Goal: Book appointment/travel/reservation

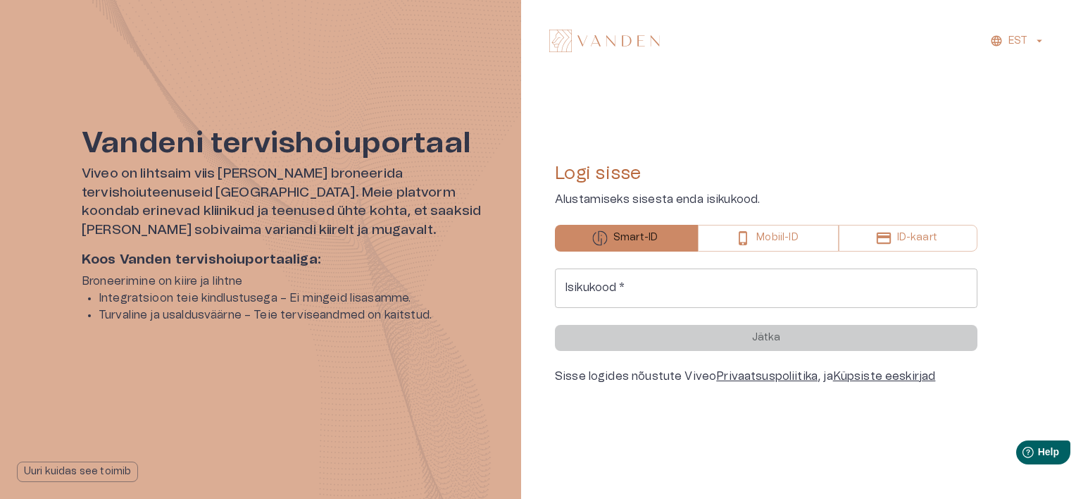
click at [656, 285] on input "Isikukood   *" at bounding box center [766, 287] width 423 height 39
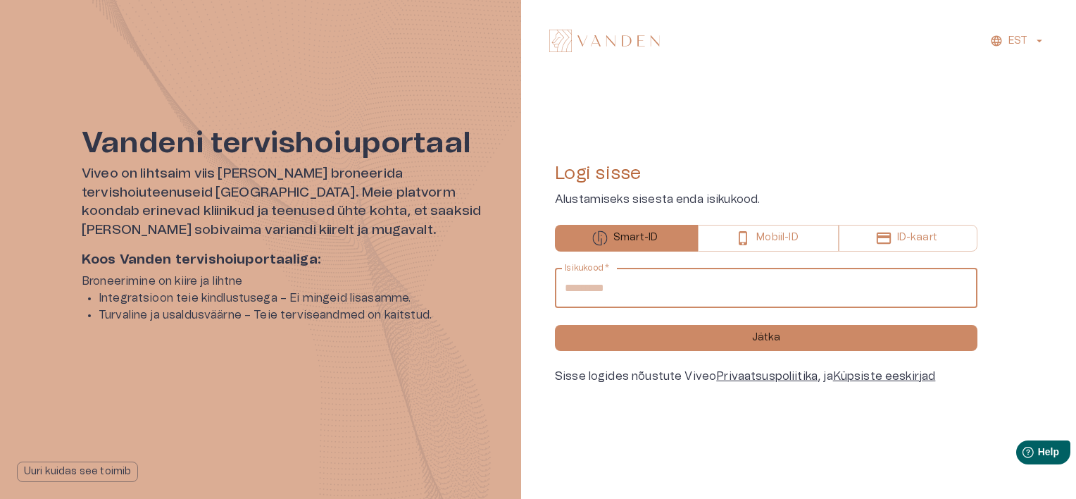
type input "**********"
click at [555, 325] on button "Jätka" at bounding box center [766, 338] width 423 height 26
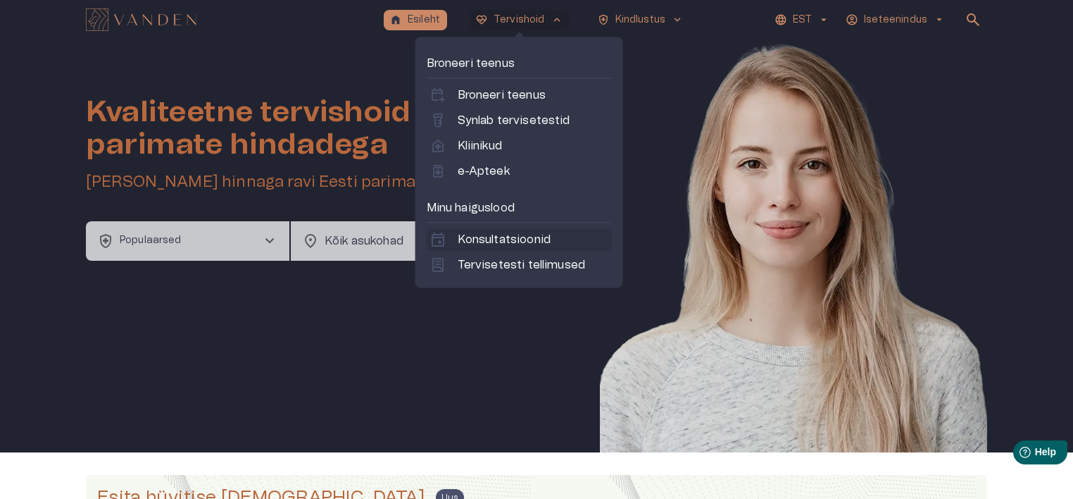
click at [544, 239] on p "Konsultatsioonid" at bounding box center [504, 239] width 93 height 17
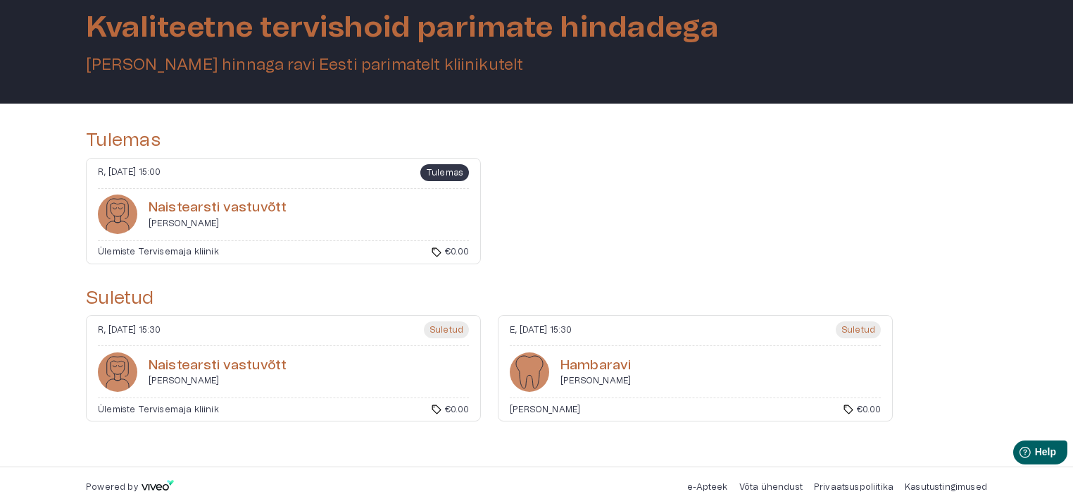
scroll to position [91, 0]
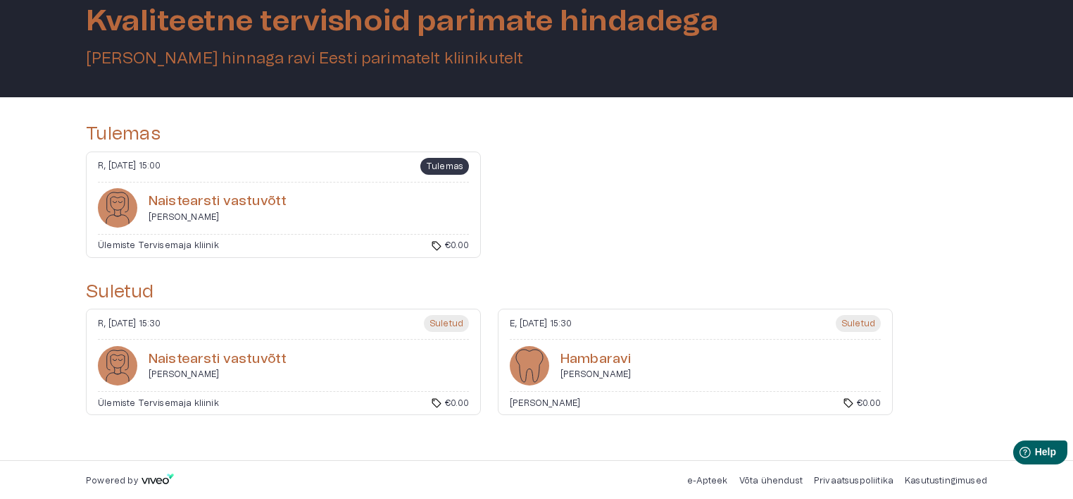
click at [243, 189] on div "Naistearsti vastuvõtt Katrin Seidelberg" at bounding box center [218, 207] width 138 height 39
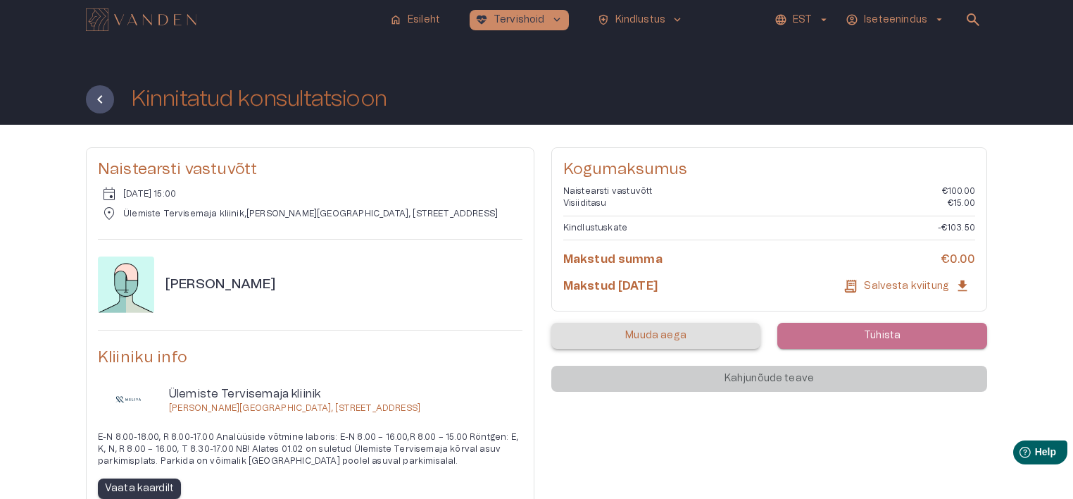
click at [935, 328] on button "Tühista" at bounding box center [883, 336] width 210 height 26
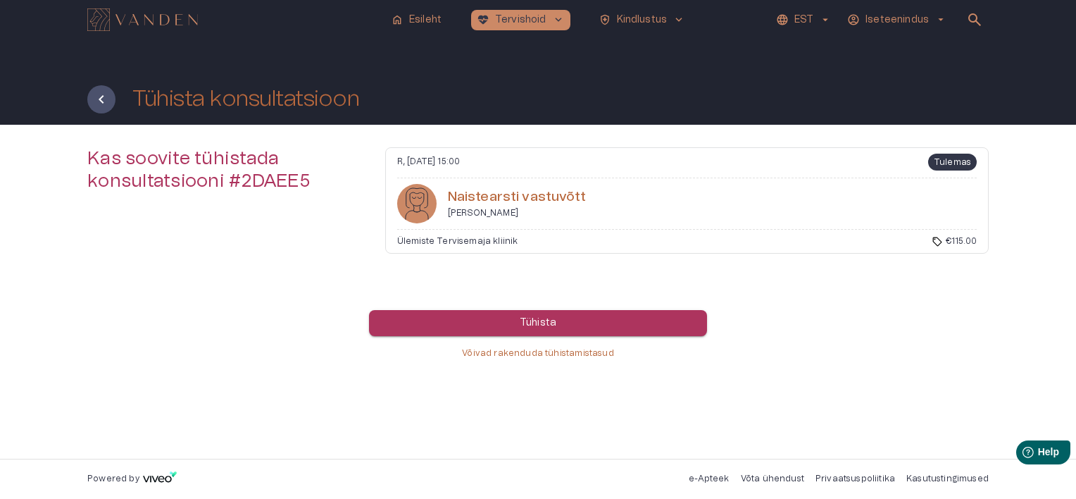
click at [578, 314] on button "Tühista" at bounding box center [538, 323] width 338 height 26
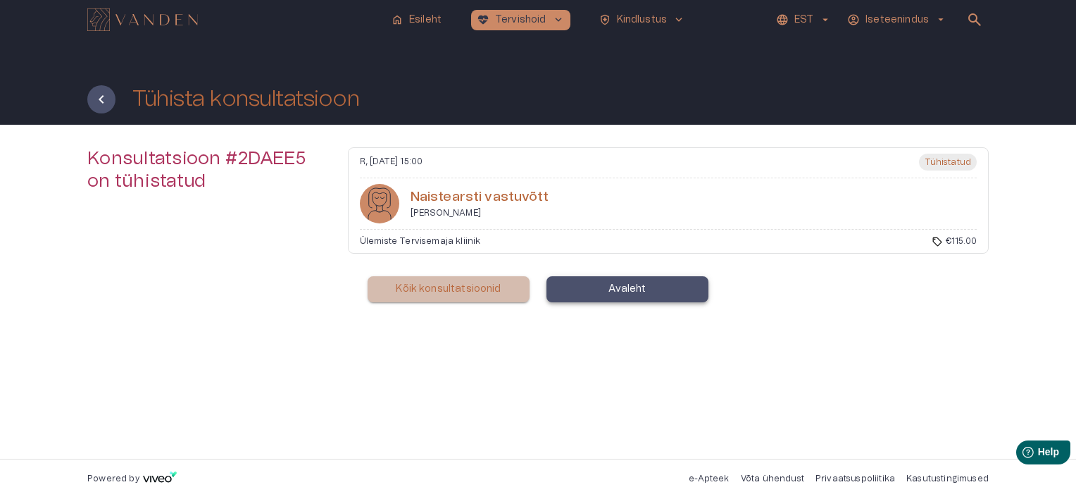
click at [489, 287] on p "Kõik konsultatsioonid" at bounding box center [448, 289] width 105 height 15
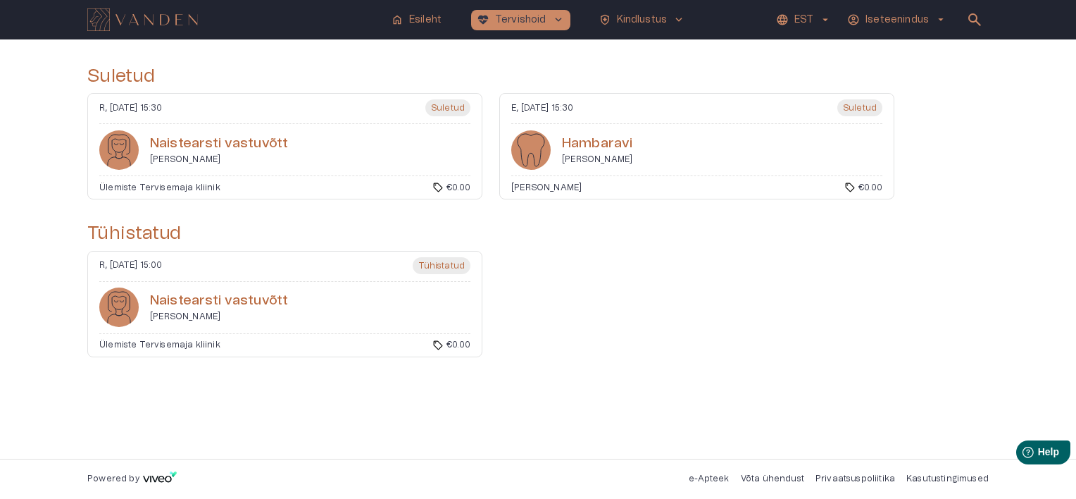
click at [879, 15] on p "Iseteenindus" at bounding box center [897, 20] width 63 height 15
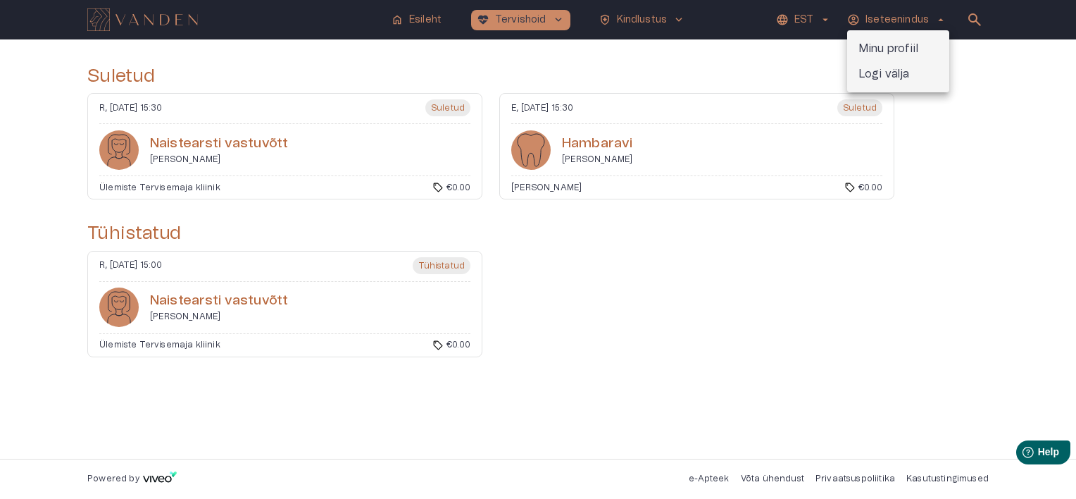
click at [885, 73] on p "Logi välja" at bounding box center [884, 73] width 51 height 17
